Goal: Transaction & Acquisition: Purchase product/service

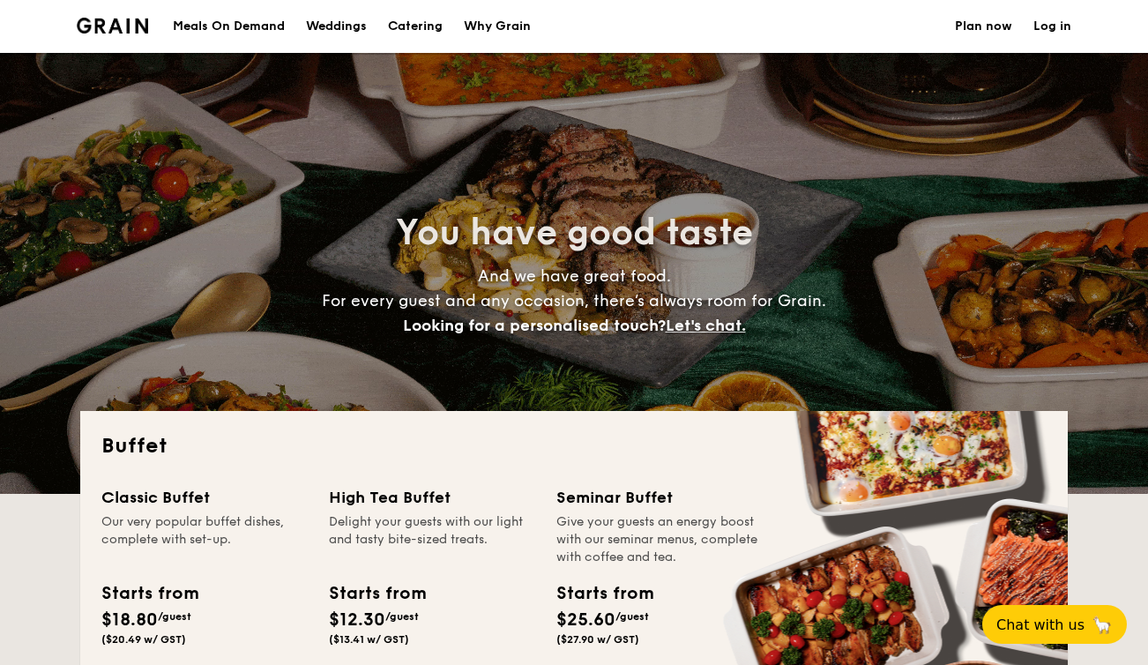
select select
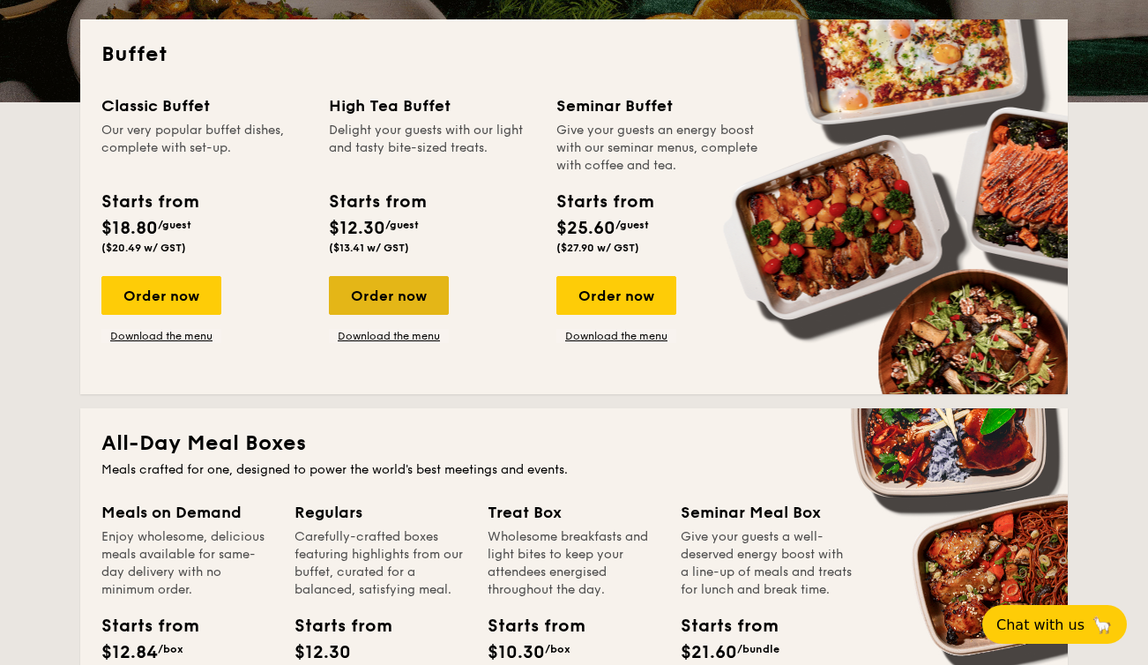
scroll to position [402, 0]
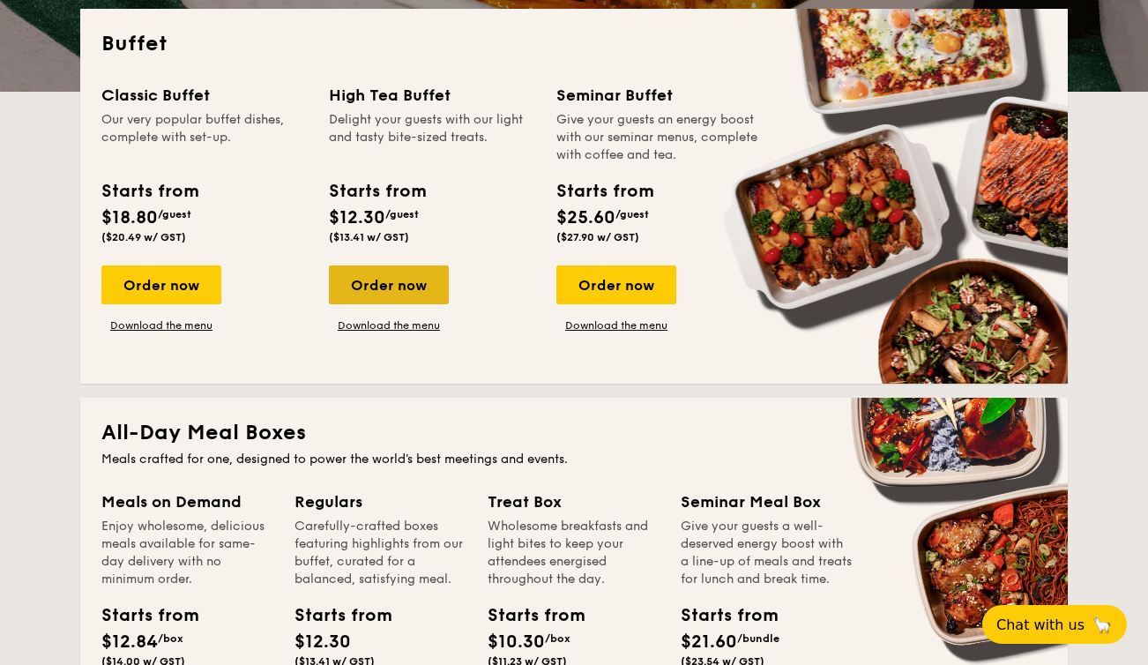
click at [407, 288] on div "Order now" at bounding box center [389, 284] width 120 height 39
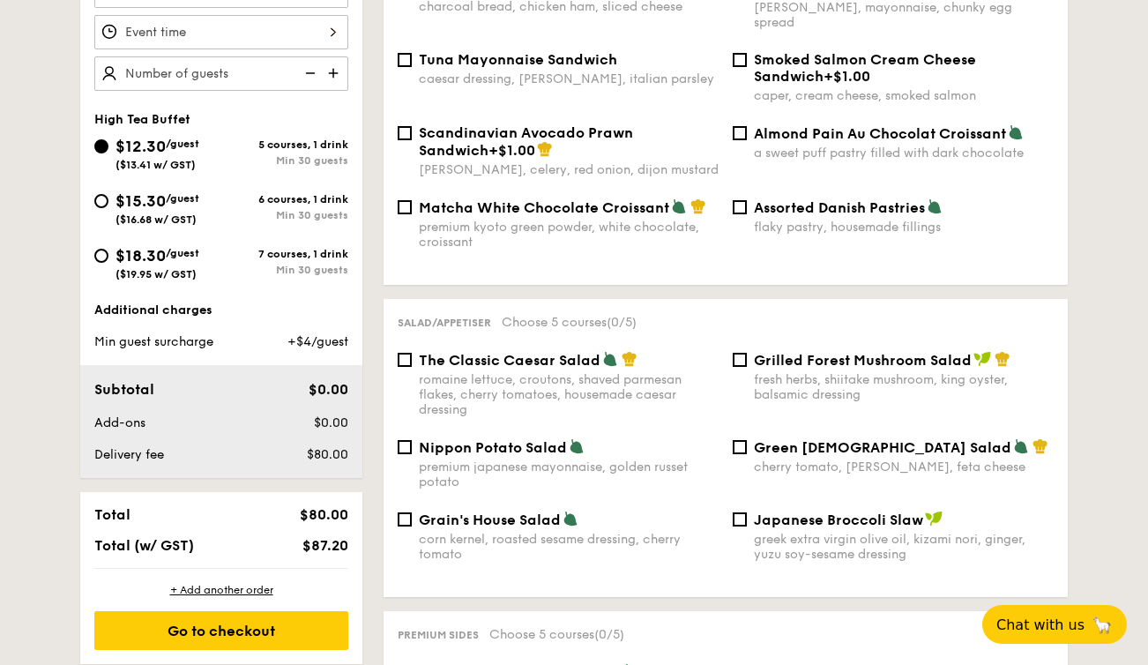
scroll to position [570, 0]
select select
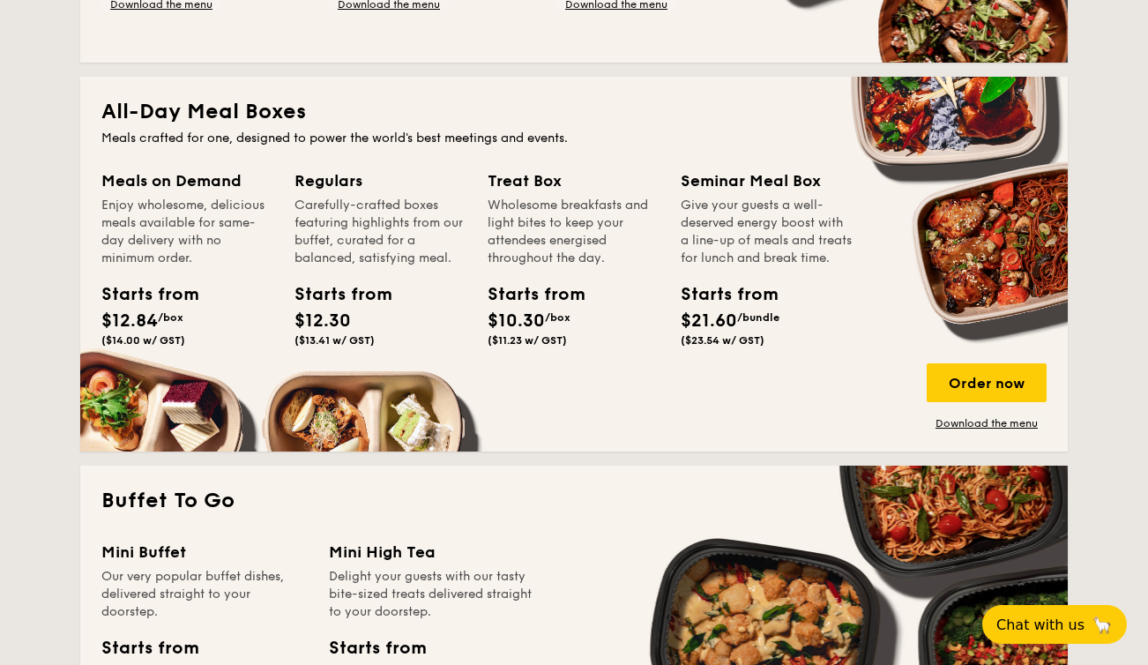
scroll to position [734, 0]
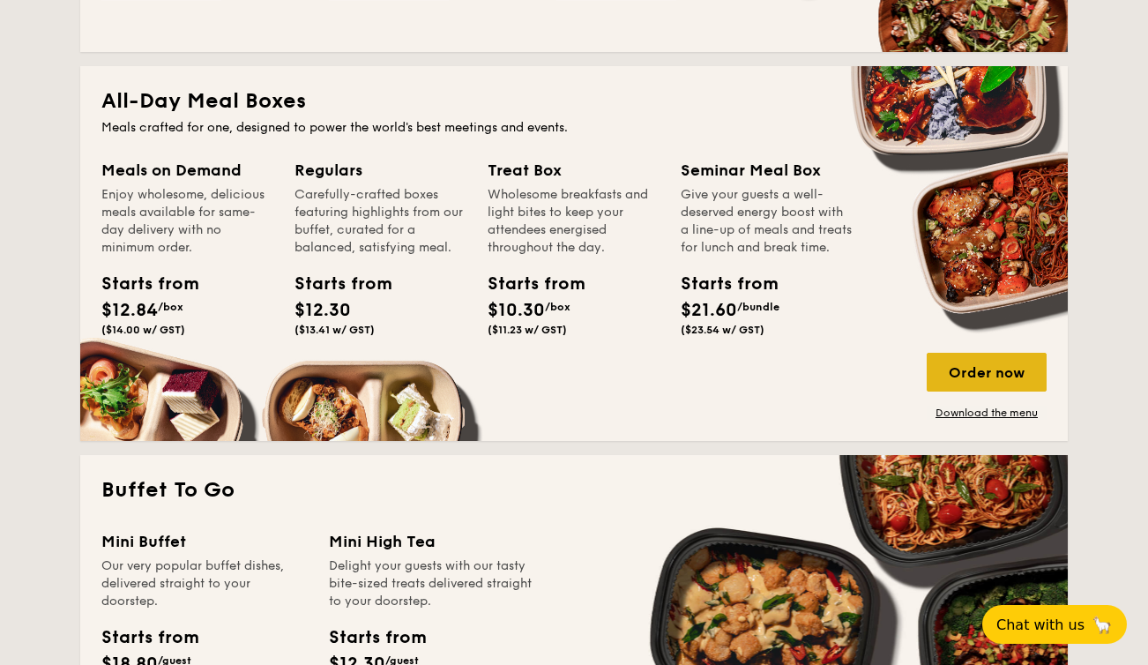
click at [981, 373] on div "Order now" at bounding box center [987, 372] width 120 height 39
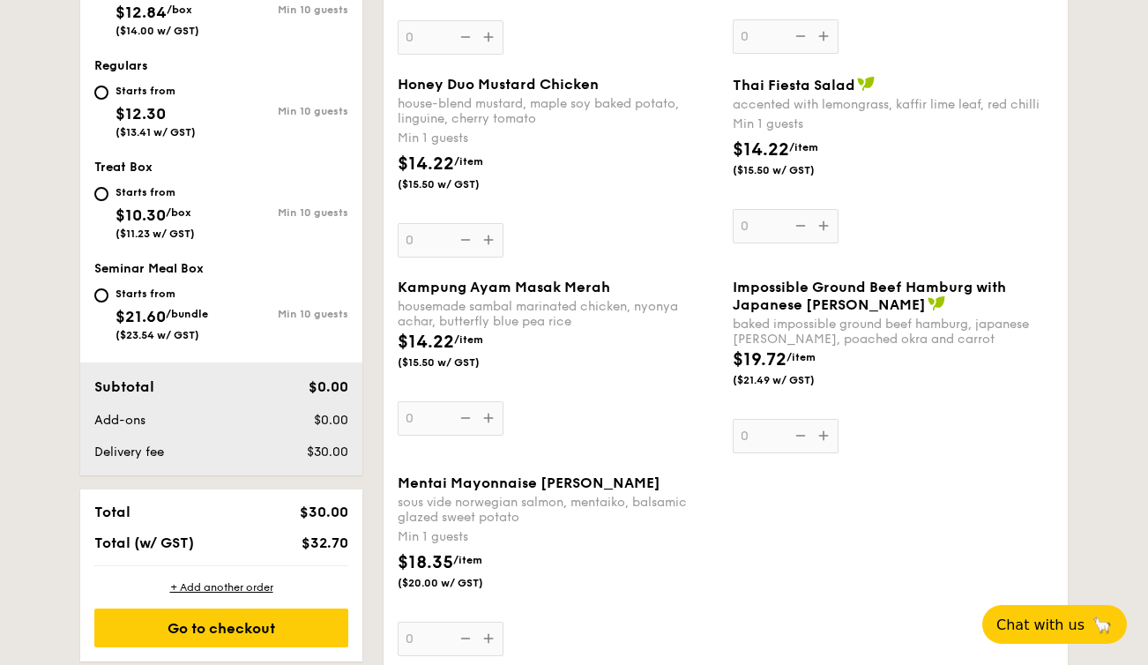
select select
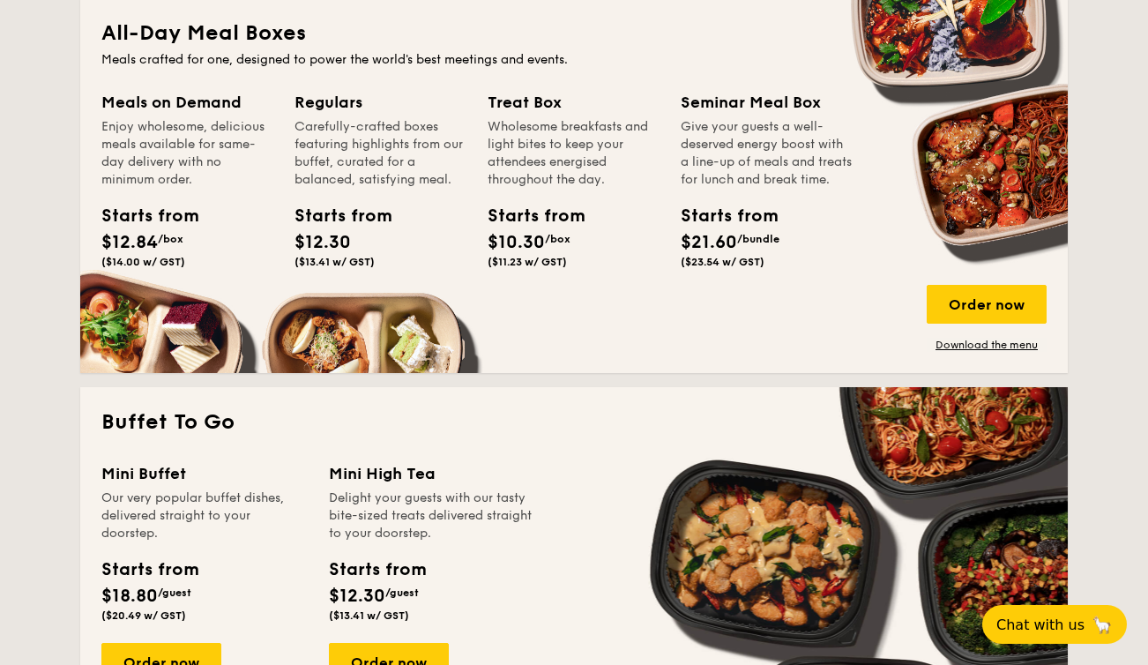
scroll to position [732, 0]
